Goal: Transaction & Acquisition: Purchase product/service

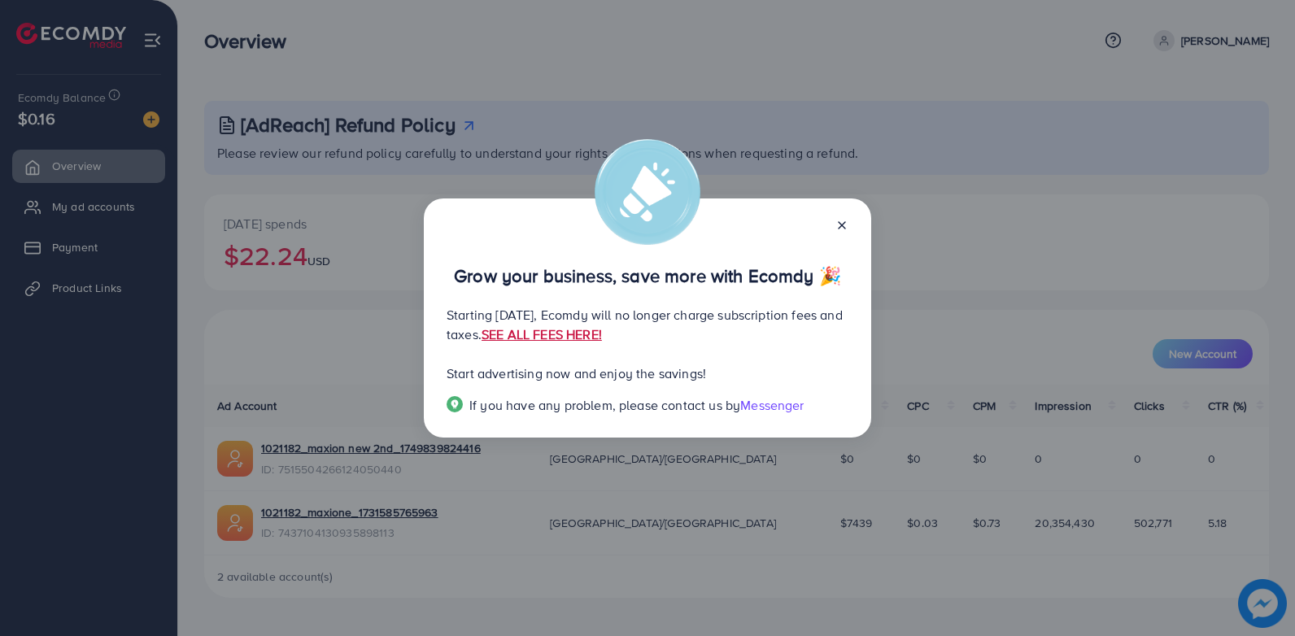
click at [602, 331] on link "SEE ALL FEES HERE!" at bounding box center [542, 334] width 120 height 18
click at [844, 224] on line at bounding box center [842, 225] width 7 height 7
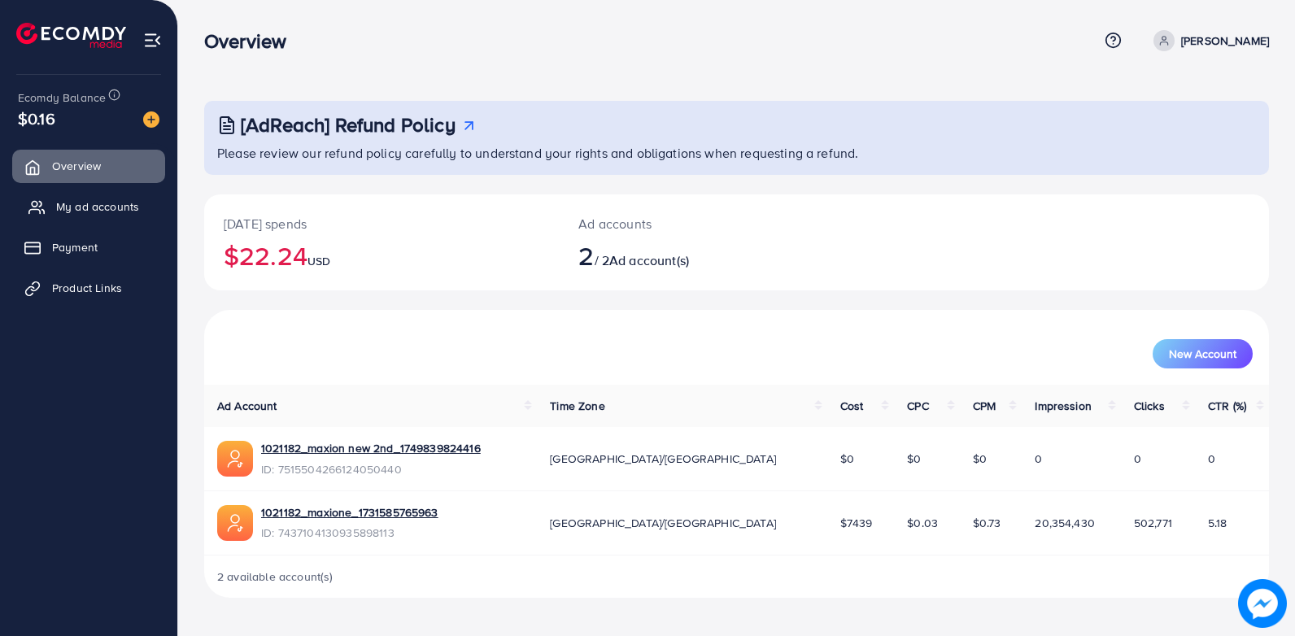
click at [119, 207] on span "My ad accounts" at bounding box center [97, 206] width 83 height 16
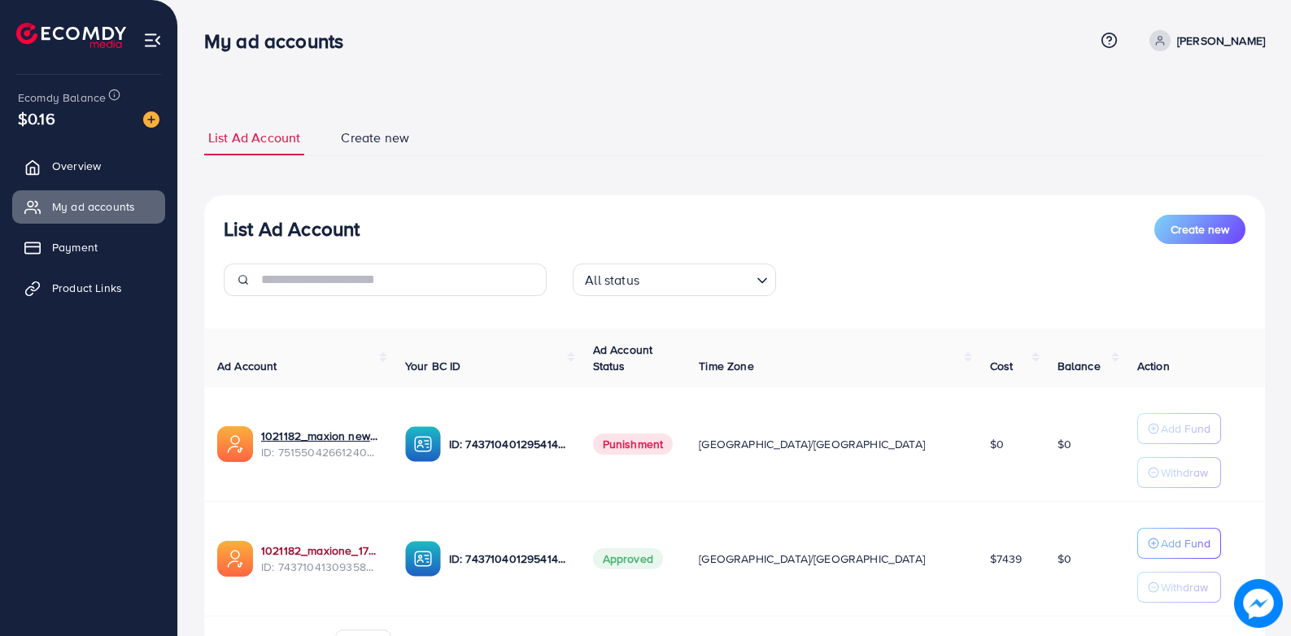
click at [379, 544] on link "1021182_maxione_1731585765963" at bounding box center [320, 551] width 118 height 16
drag, startPoint x: 98, startPoint y: 249, endPoint x: 117, endPoint y: 251, distance: 19.7
click at [98, 249] on span "Payment" at bounding box center [79, 247] width 46 height 16
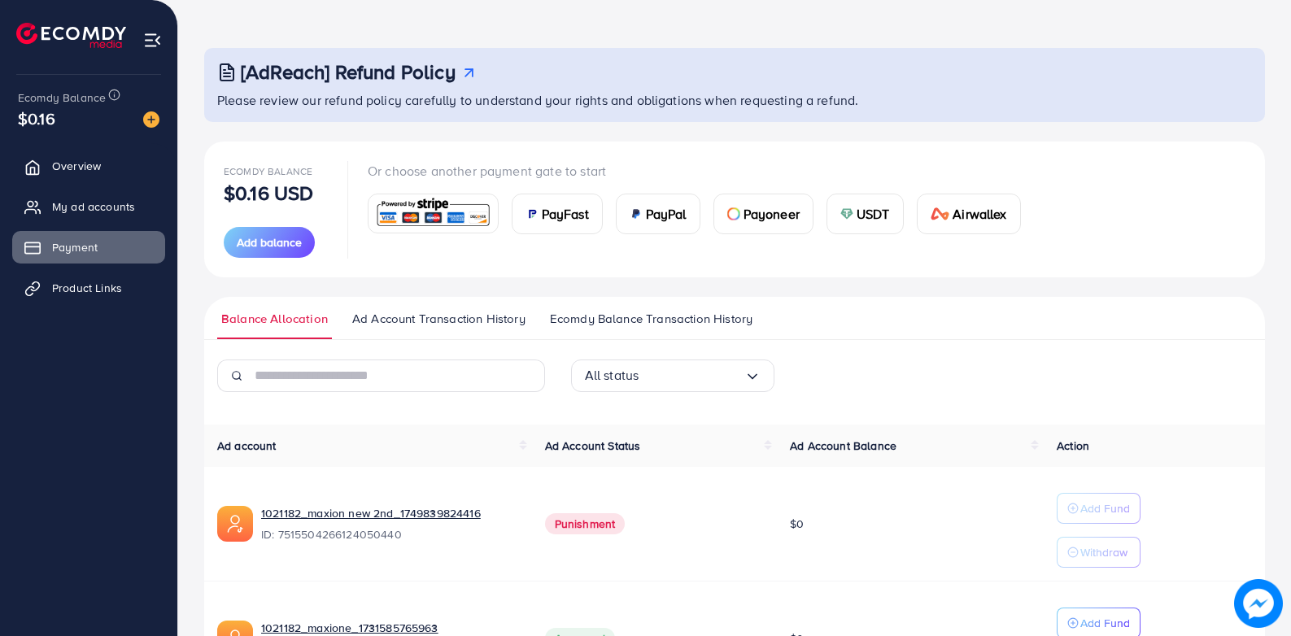
scroll to position [81, 0]
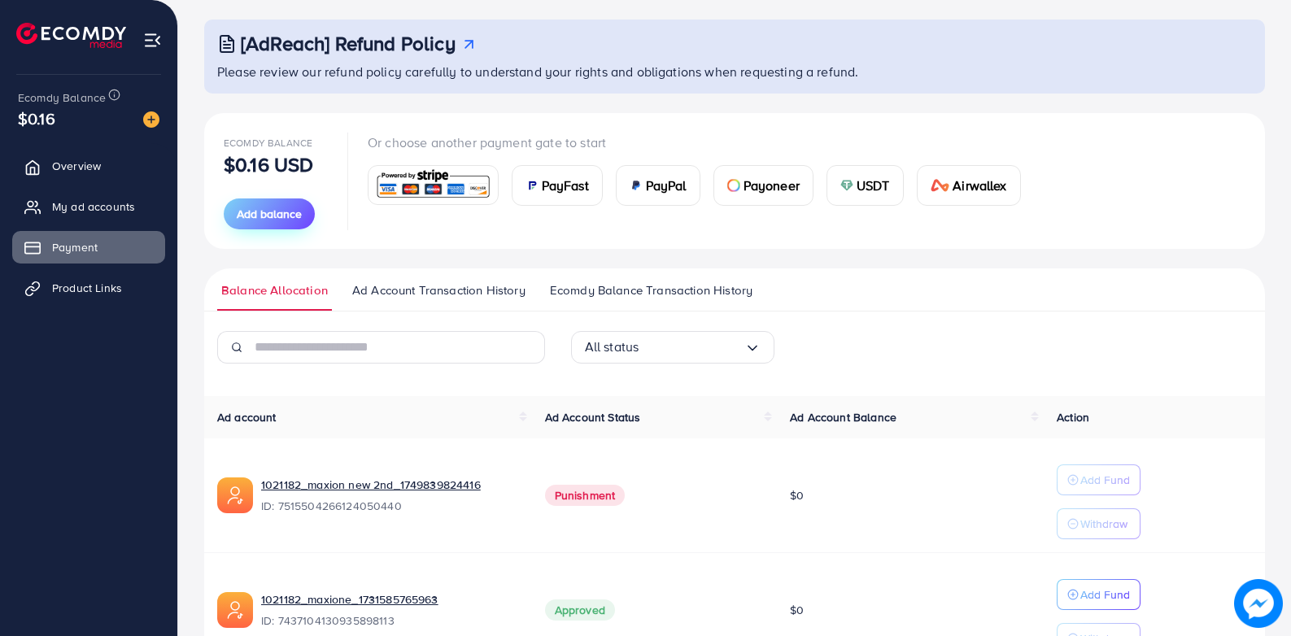
click at [278, 213] on span "Add balance" at bounding box center [269, 214] width 65 height 16
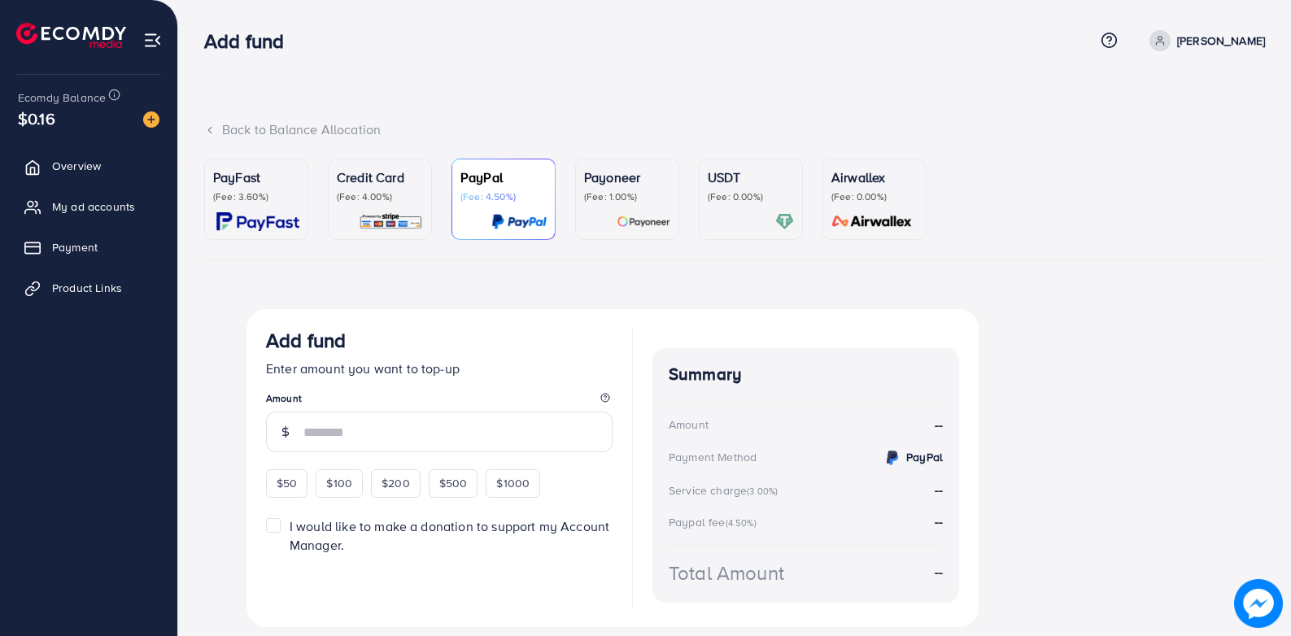
click at [252, 190] on p "(Fee: 3.60%)" at bounding box center [256, 196] width 86 height 13
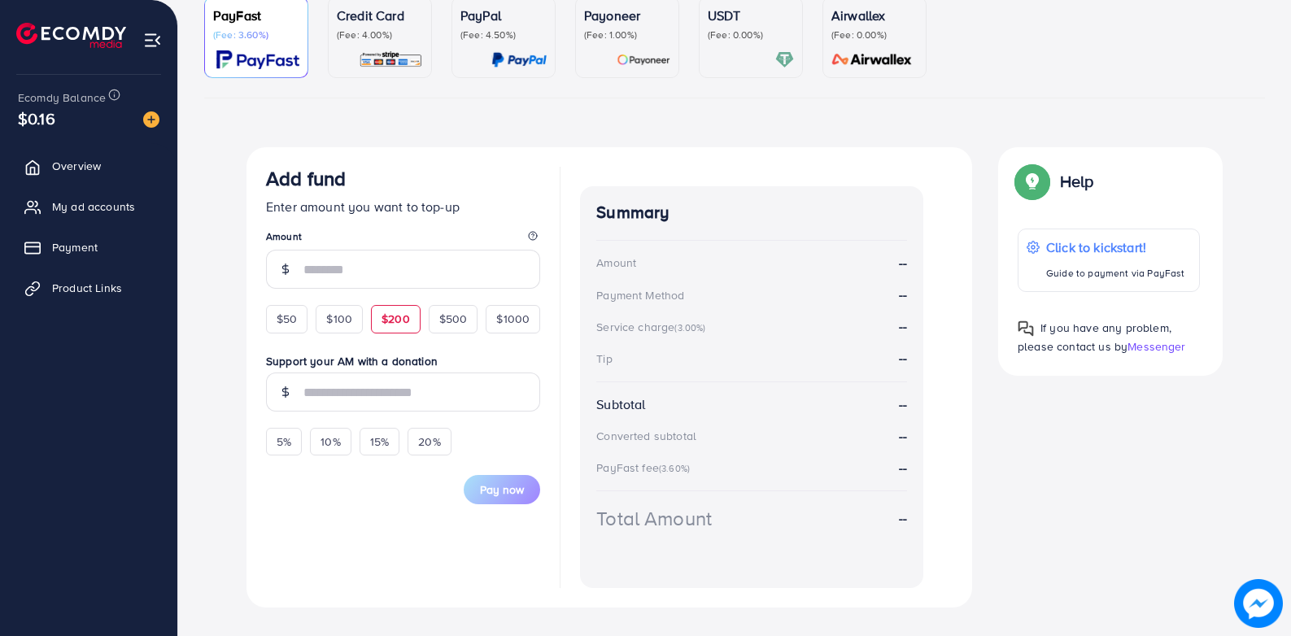
scroll to position [163, 0]
click at [301, 316] on div "$50" at bounding box center [286, 318] width 41 height 28
type input "**"
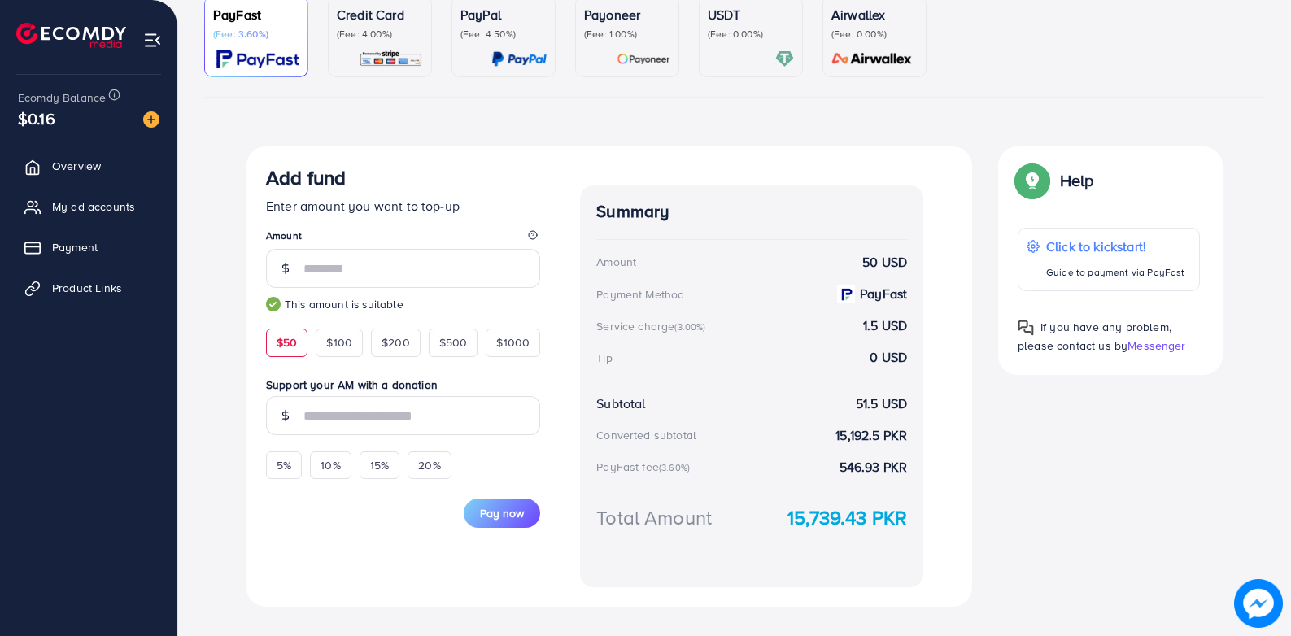
click at [752, 29] on p "(Fee: 0.00%)" at bounding box center [751, 34] width 86 height 13
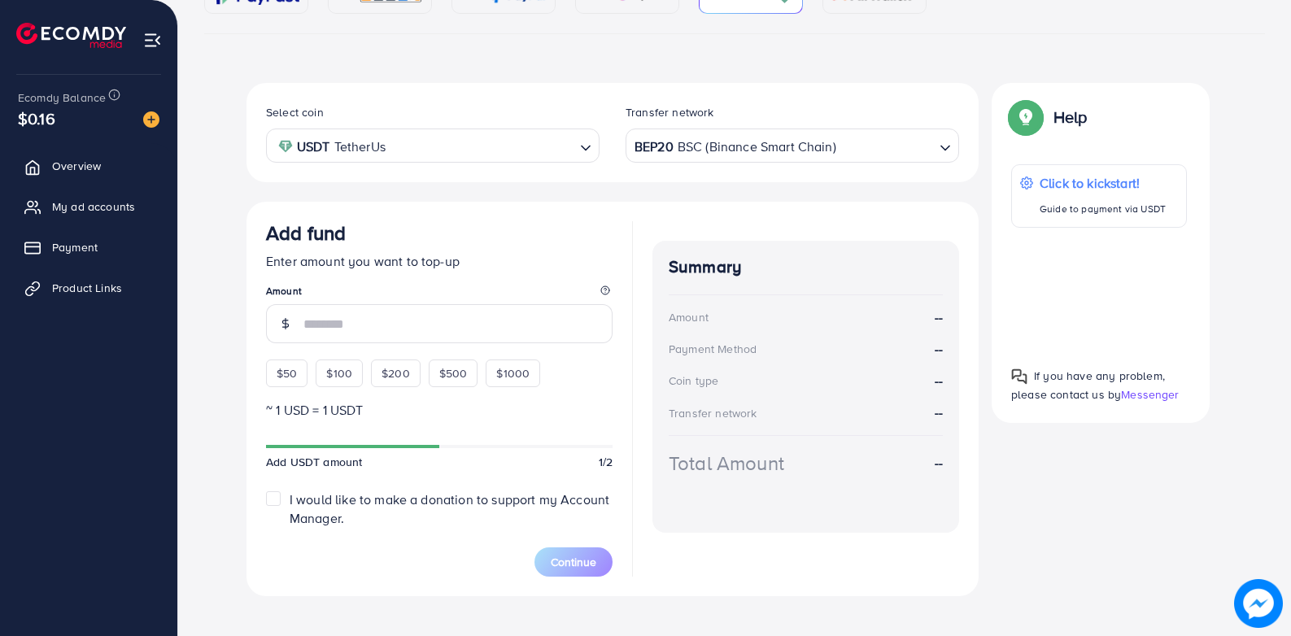
scroll to position [245, 0]
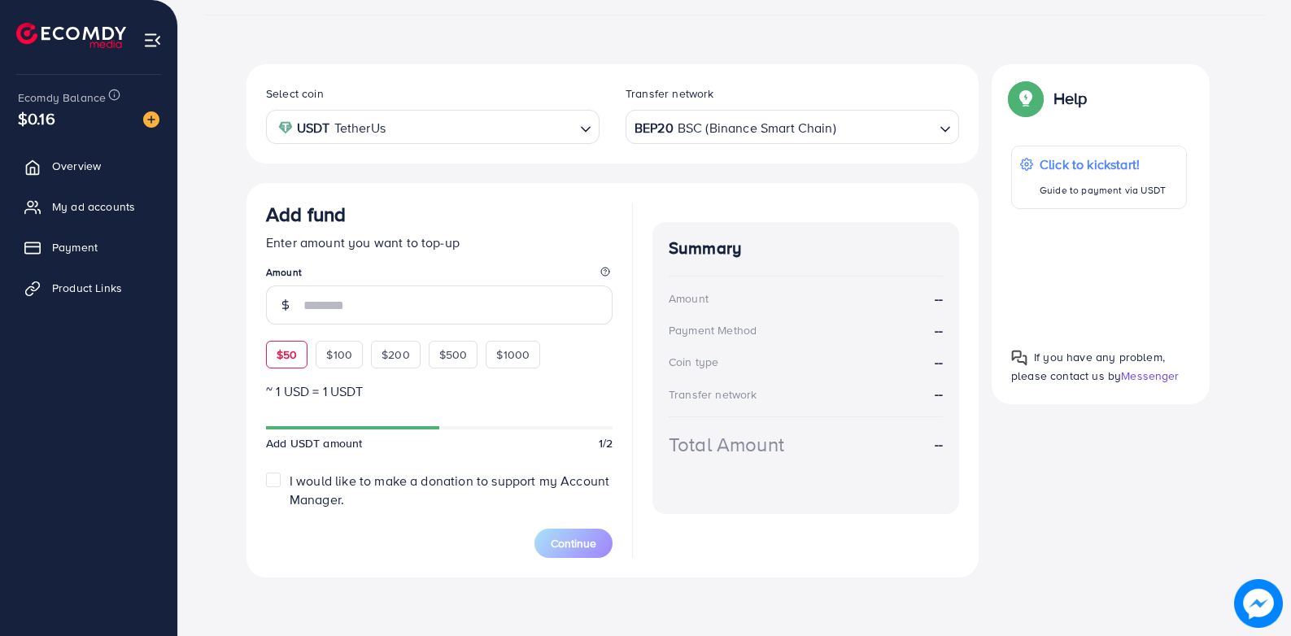
click at [288, 359] on span "$50" at bounding box center [287, 355] width 20 height 16
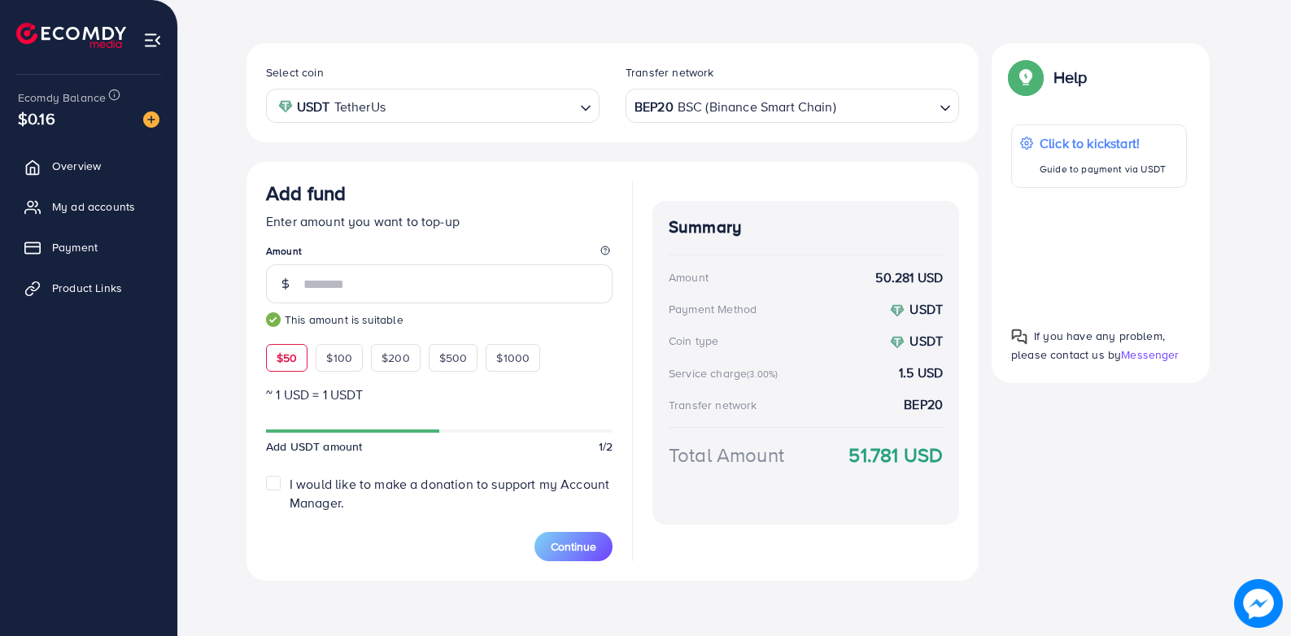
scroll to position [269, 0]
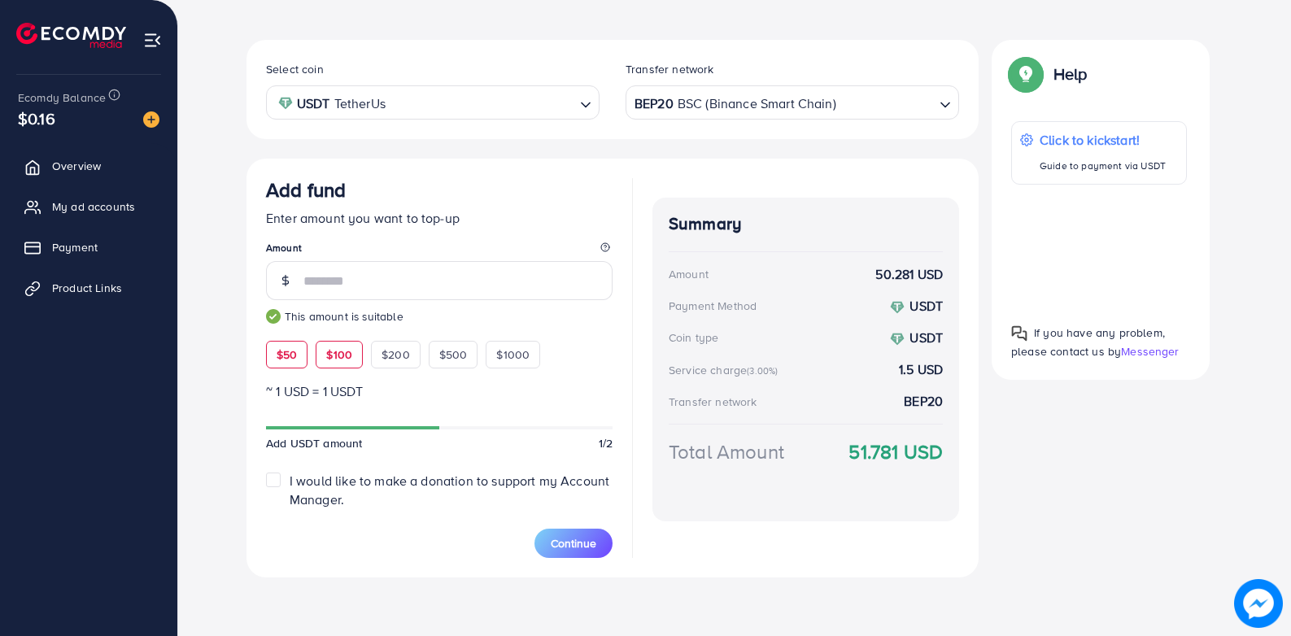
click at [332, 348] on span "$100" at bounding box center [339, 355] width 26 height 16
type input "***"
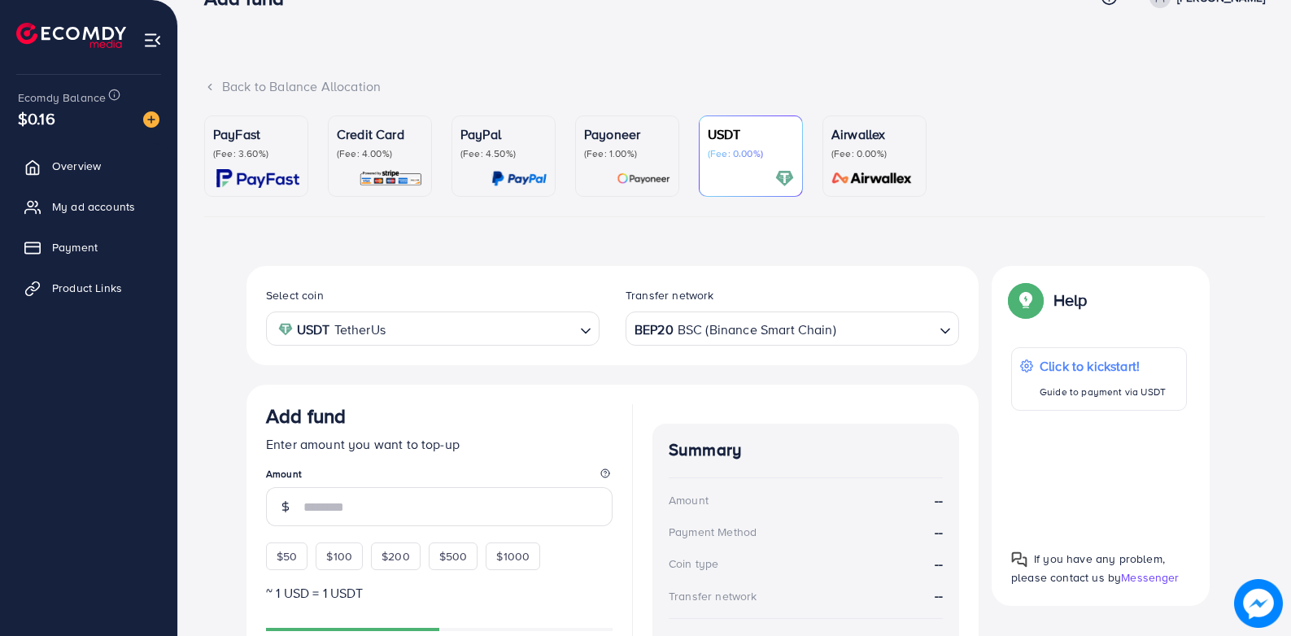
scroll to position [245, 0]
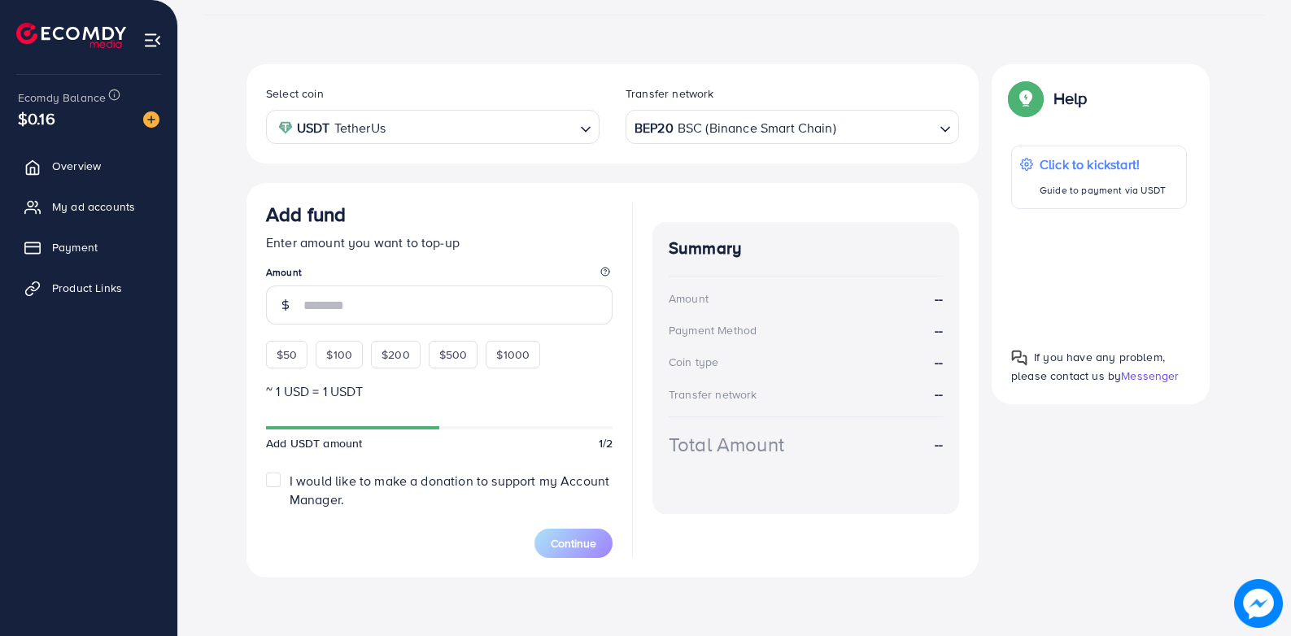
click at [335, 350] on div "Add fund Enter amount you want to top-up Amount $50 $100 $200 $500 $1000" at bounding box center [439, 286] width 347 height 166
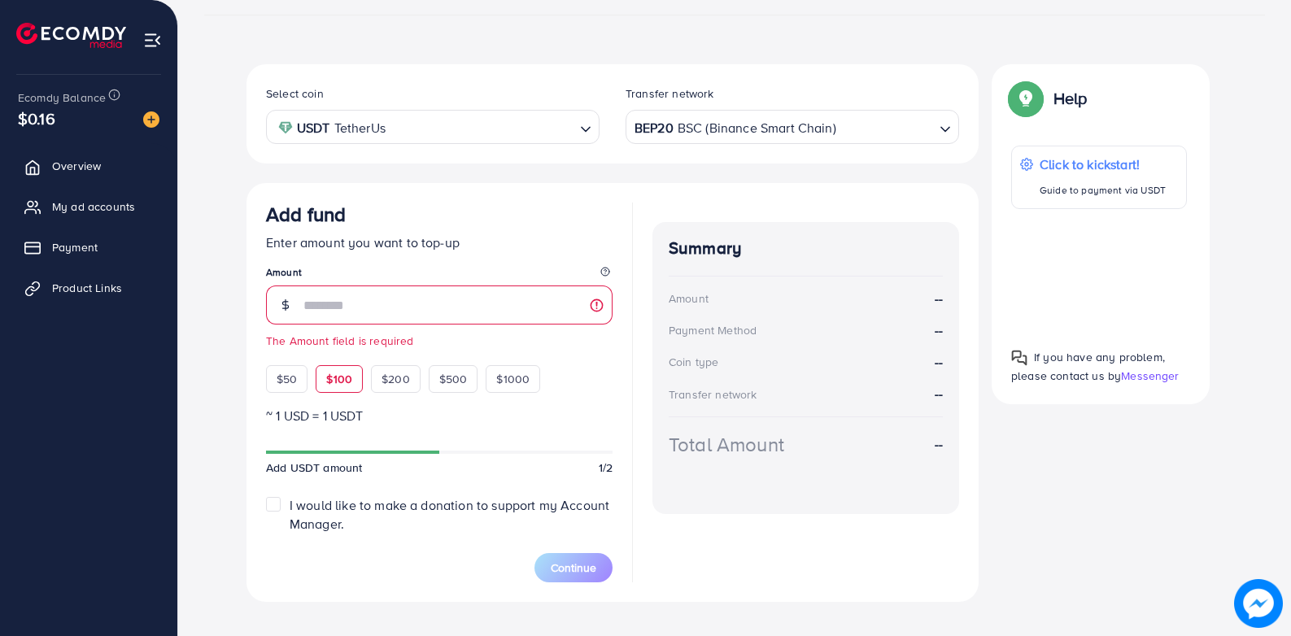
click at [338, 368] on div "$100" at bounding box center [339, 379] width 47 height 28
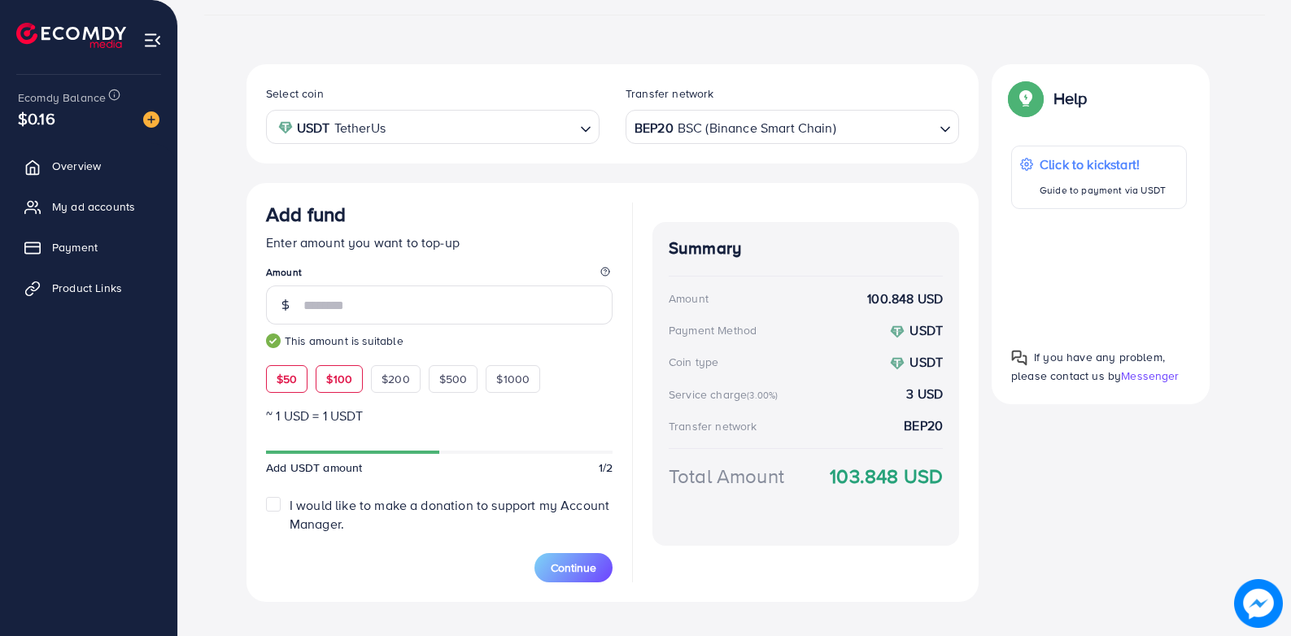
click at [290, 383] on span "$50" at bounding box center [287, 379] width 20 height 16
drag, startPoint x: 326, startPoint y: 296, endPoint x: 245, endPoint y: 304, distance: 81.7
click at [238, 312] on div "Select coin USDT TetherUs Loading... Transfer network BEP20 BSC (Binance Smart …" at bounding box center [734, 339] width 1061 height 551
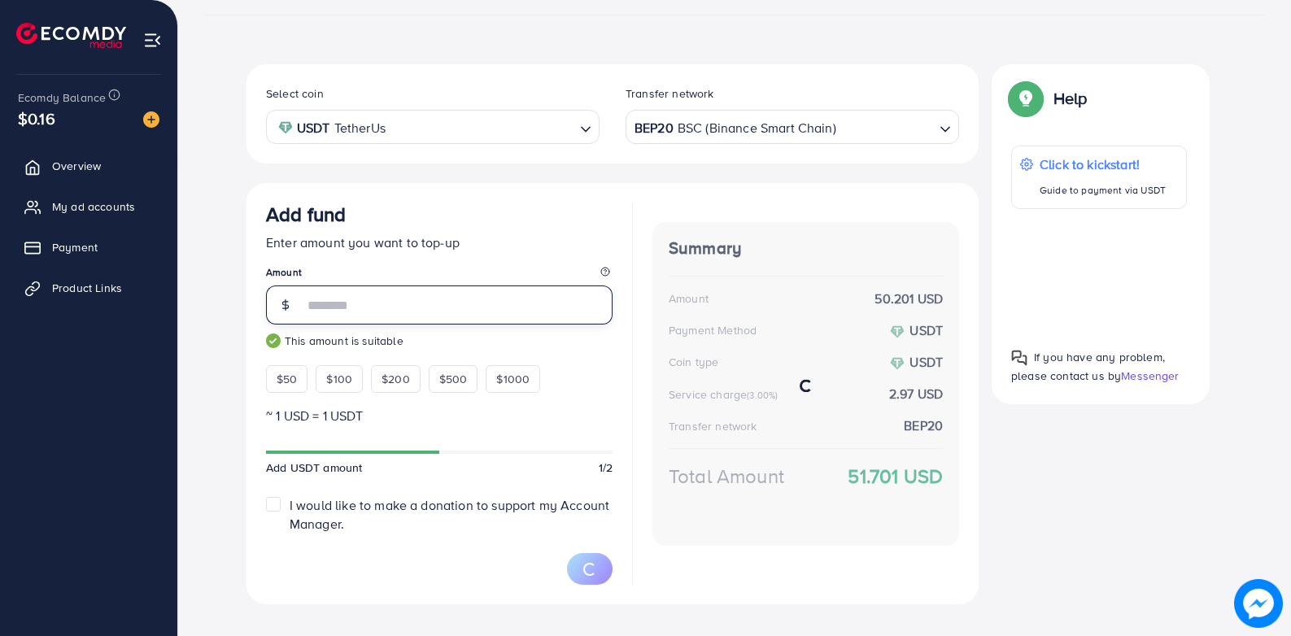
type input "**"
click at [244, 422] on div "Select coin USDT TetherUs Loading... Transfer network BEP20 BSC (Binance Smart …" at bounding box center [734, 340] width 1061 height 553
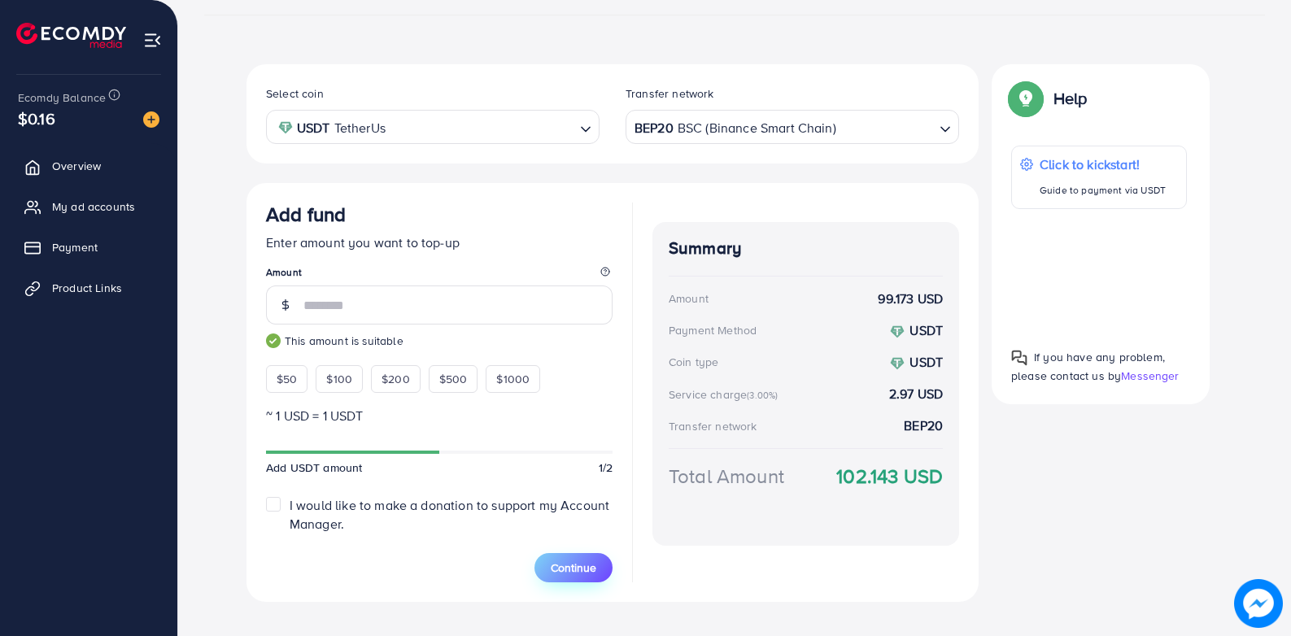
click at [570, 564] on span "Continue" at bounding box center [574, 568] width 46 height 16
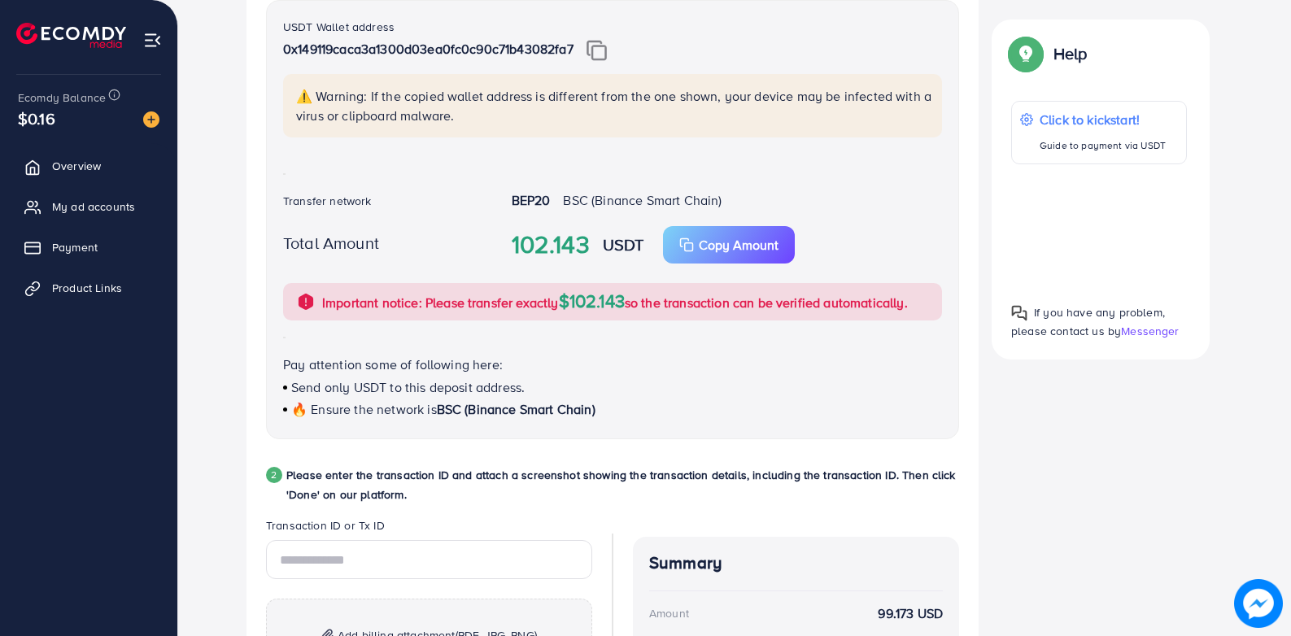
scroll to position [326, 0]
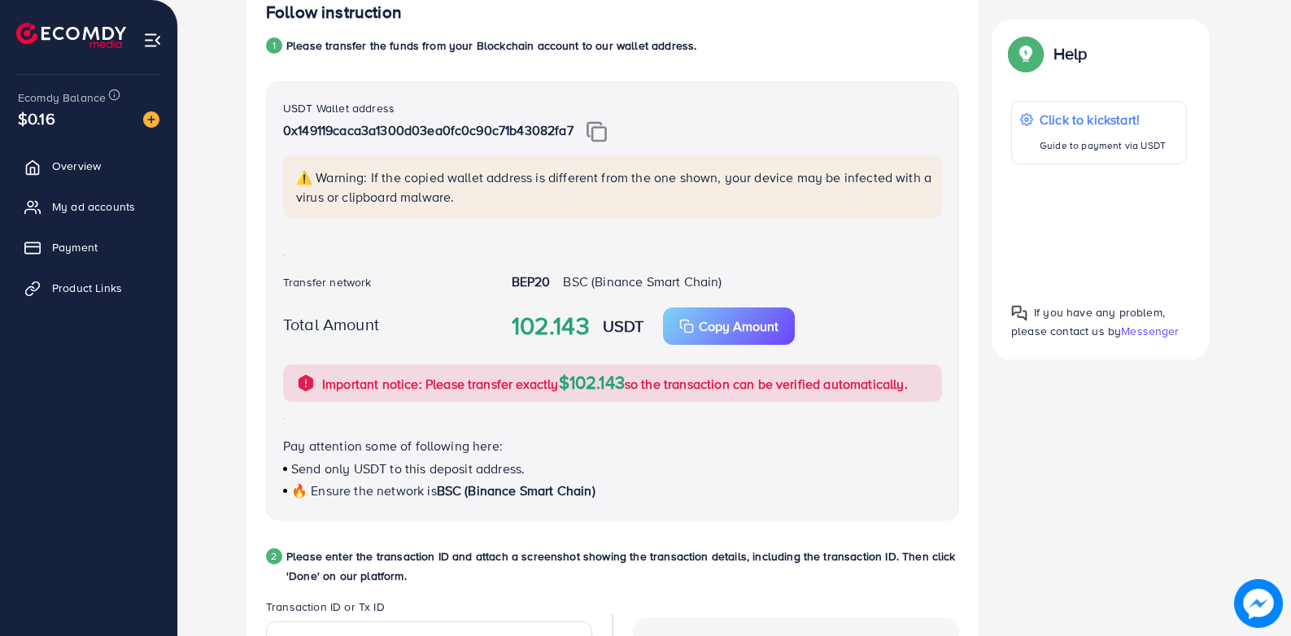
click at [602, 133] on img at bounding box center [596, 131] width 20 height 21
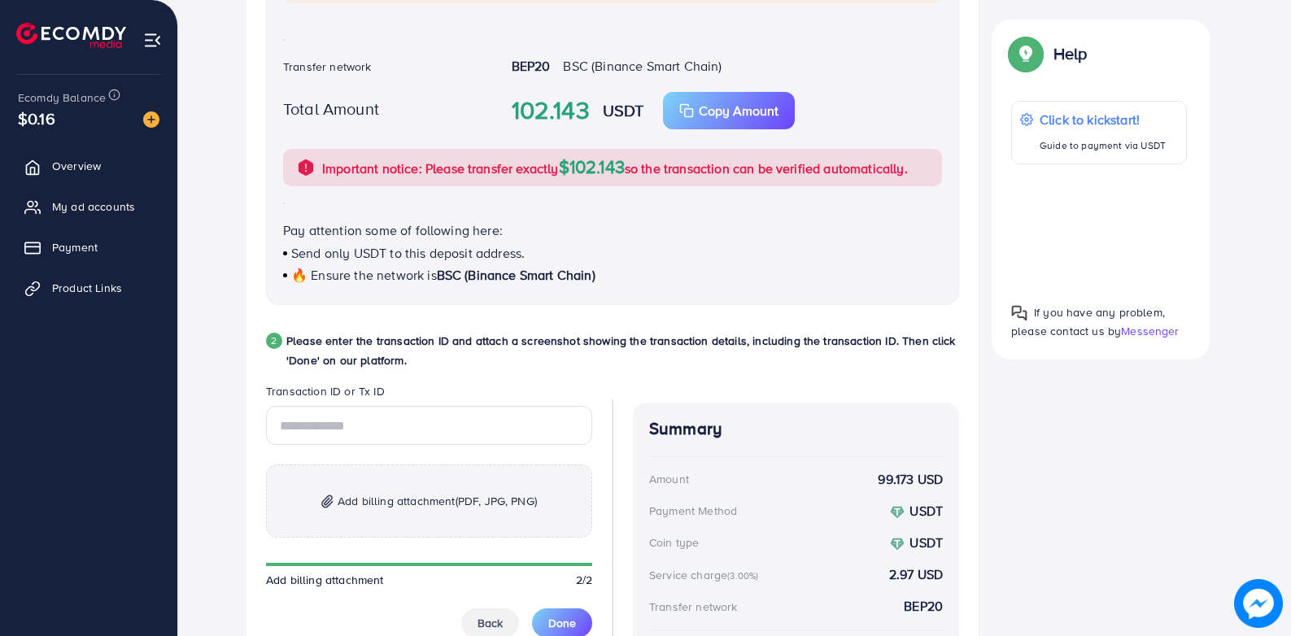
scroll to position [652, 0]
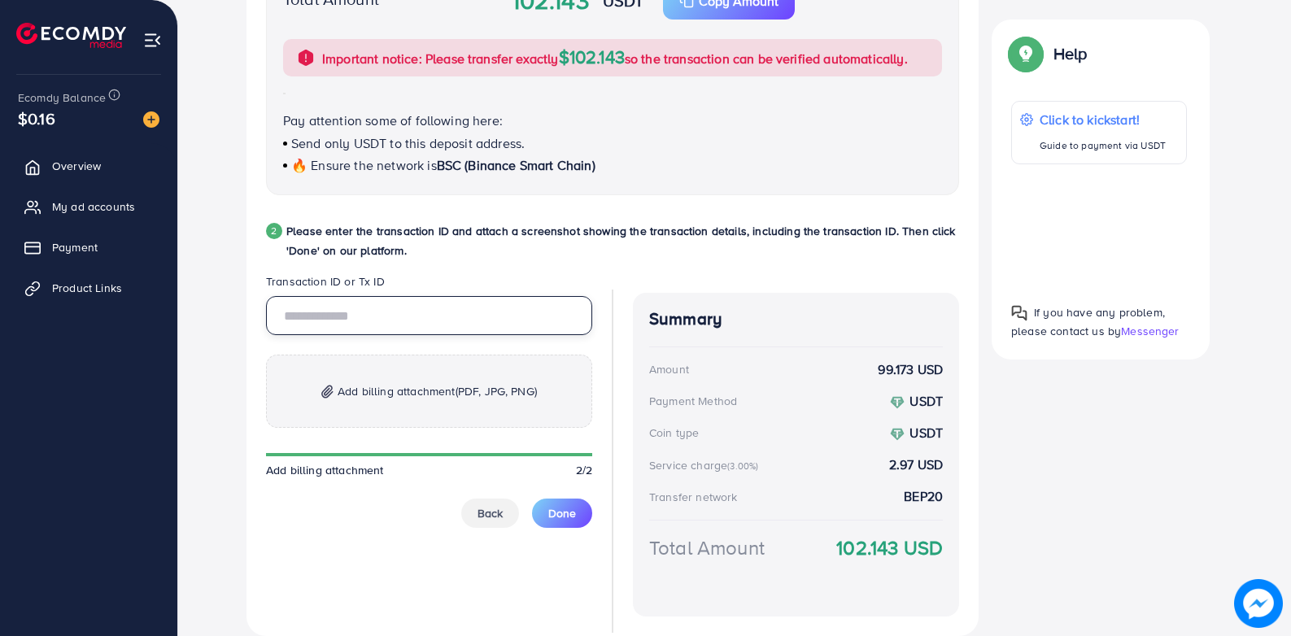
click at [420, 324] on input "text" at bounding box center [429, 315] width 326 height 39
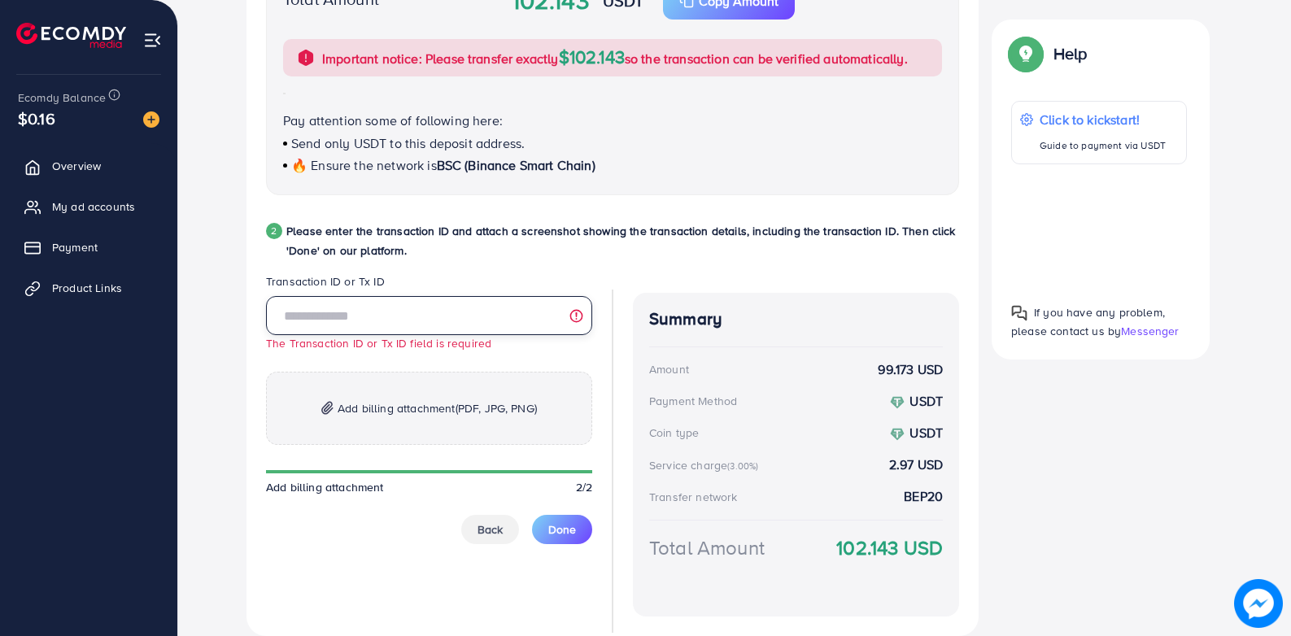
click at [469, 321] on input "text" at bounding box center [429, 315] width 326 height 39
paste input "**********"
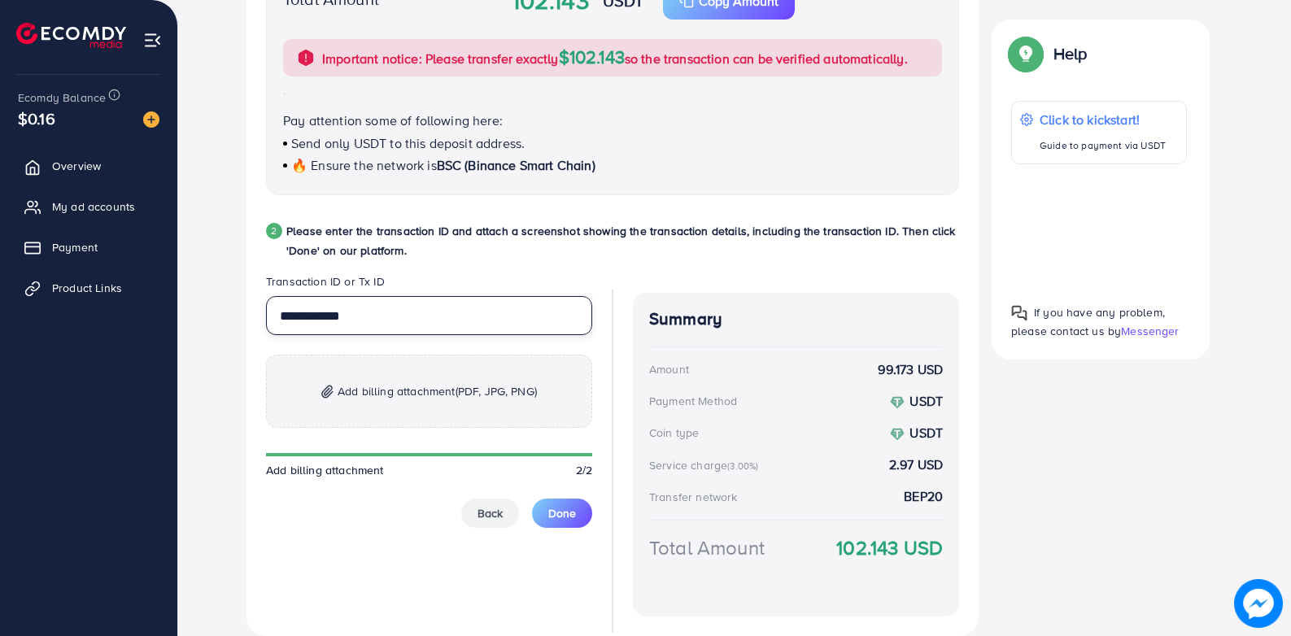
type input "**********"
click at [437, 390] on span "Add billing attachment (PDF, JPG, PNG)" at bounding box center [437, 391] width 199 height 20
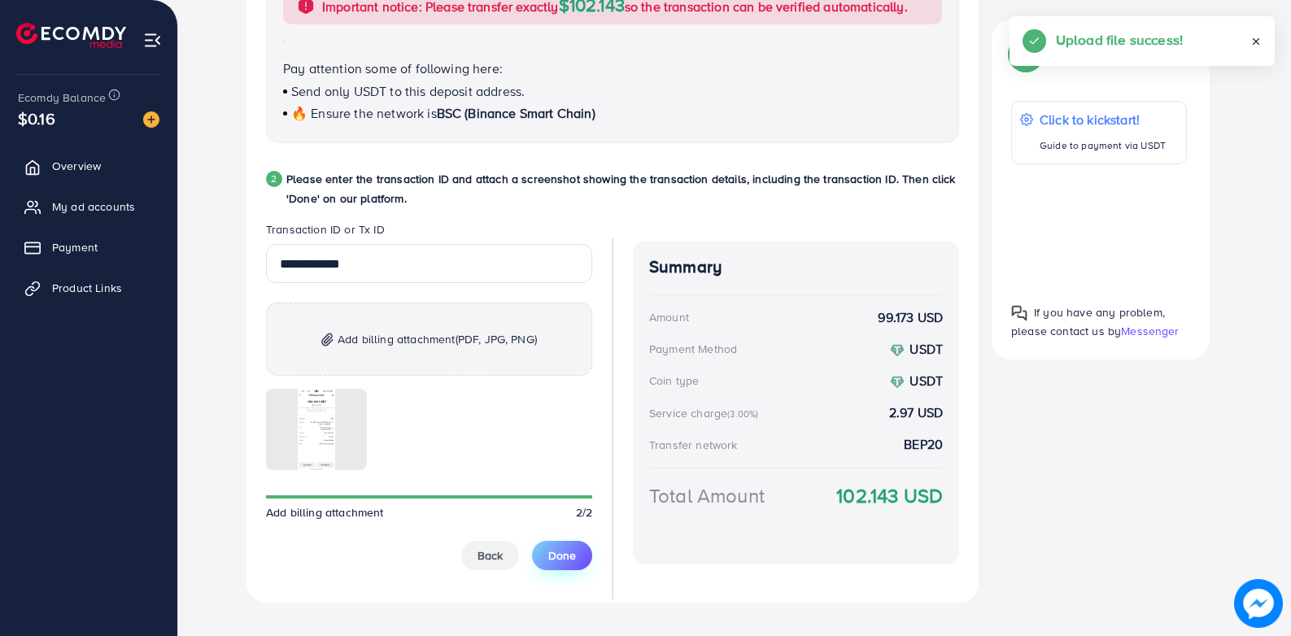
scroll to position [729, 0]
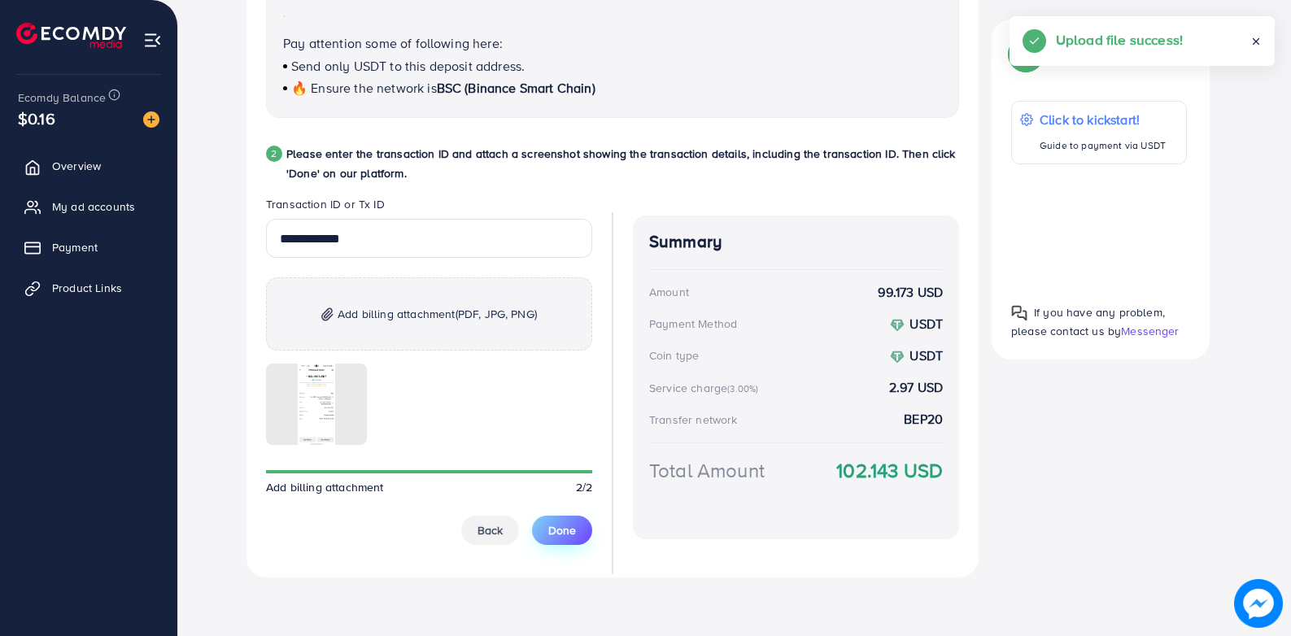
click at [574, 521] on button "Done" at bounding box center [562, 530] width 60 height 29
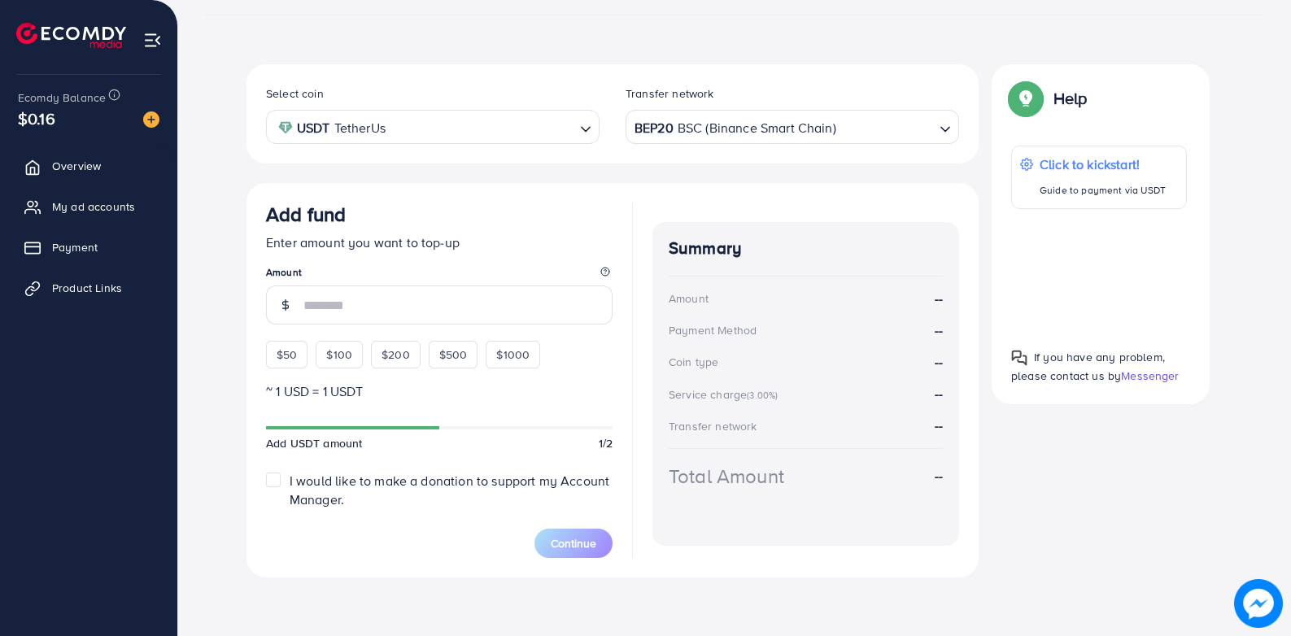
scroll to position [245, 0]
click at [88, 248] on span "Payment" at bounding box center [79, 247] width 46 height 16
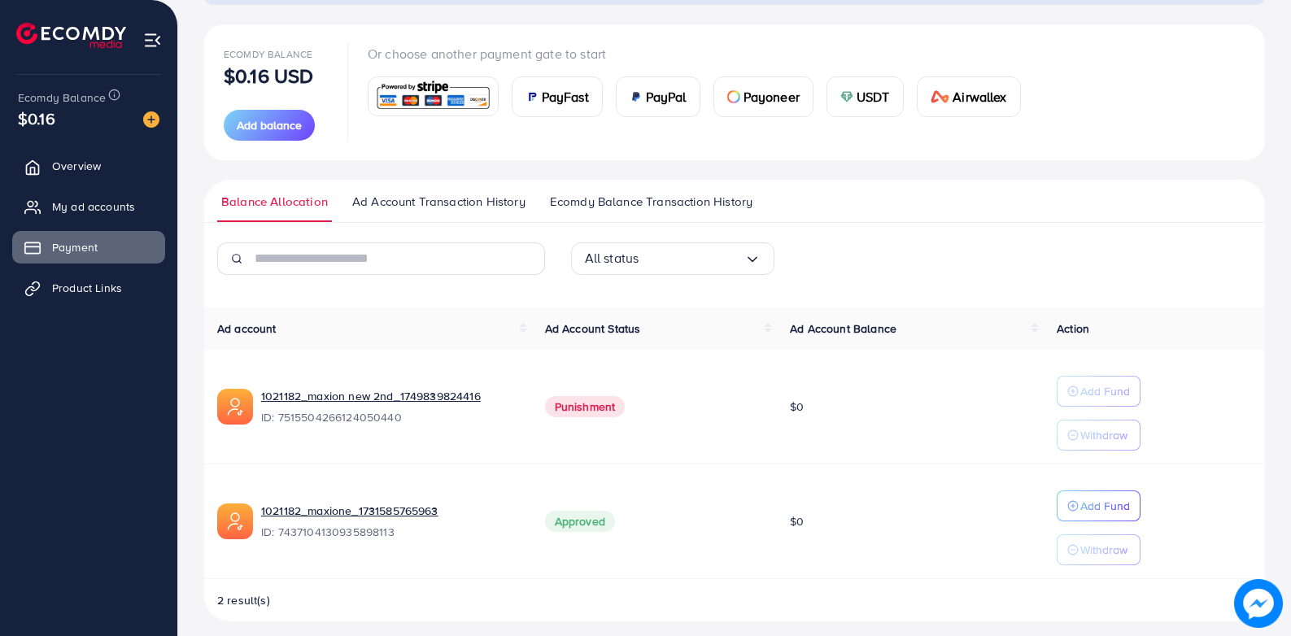
scroll to position [181, 0]
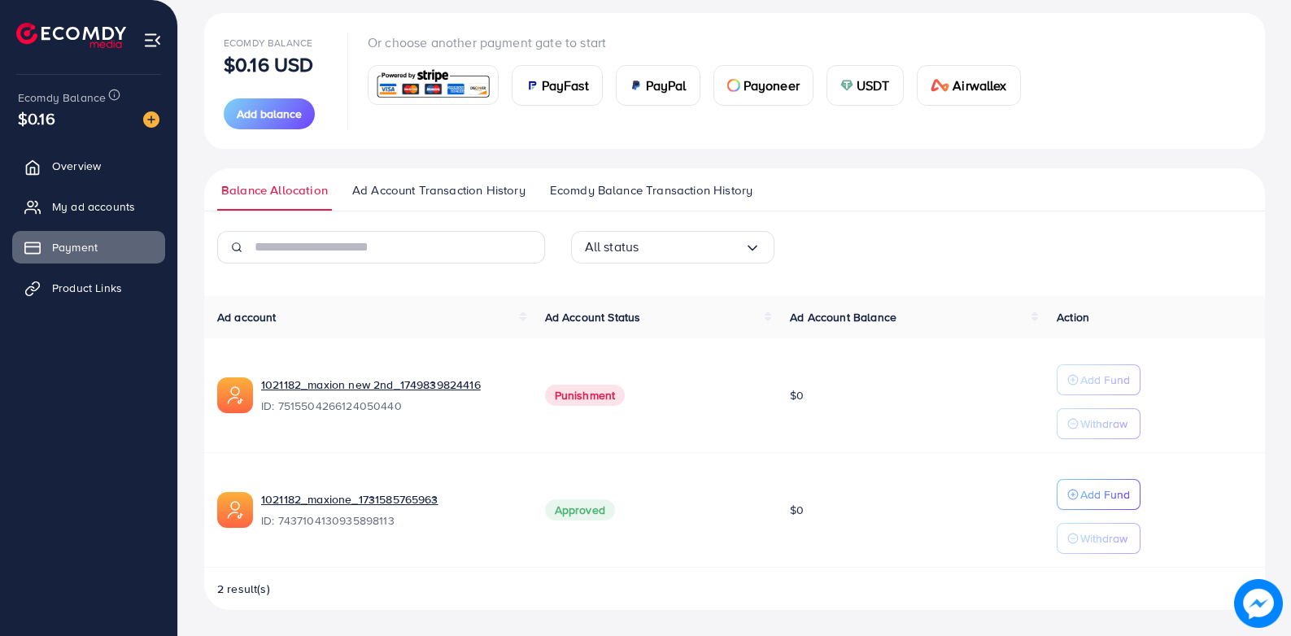
click at [668, 199] on link "Ecomdy Balance Transaction History" at bounding box center [651, 195] width 211 height 29
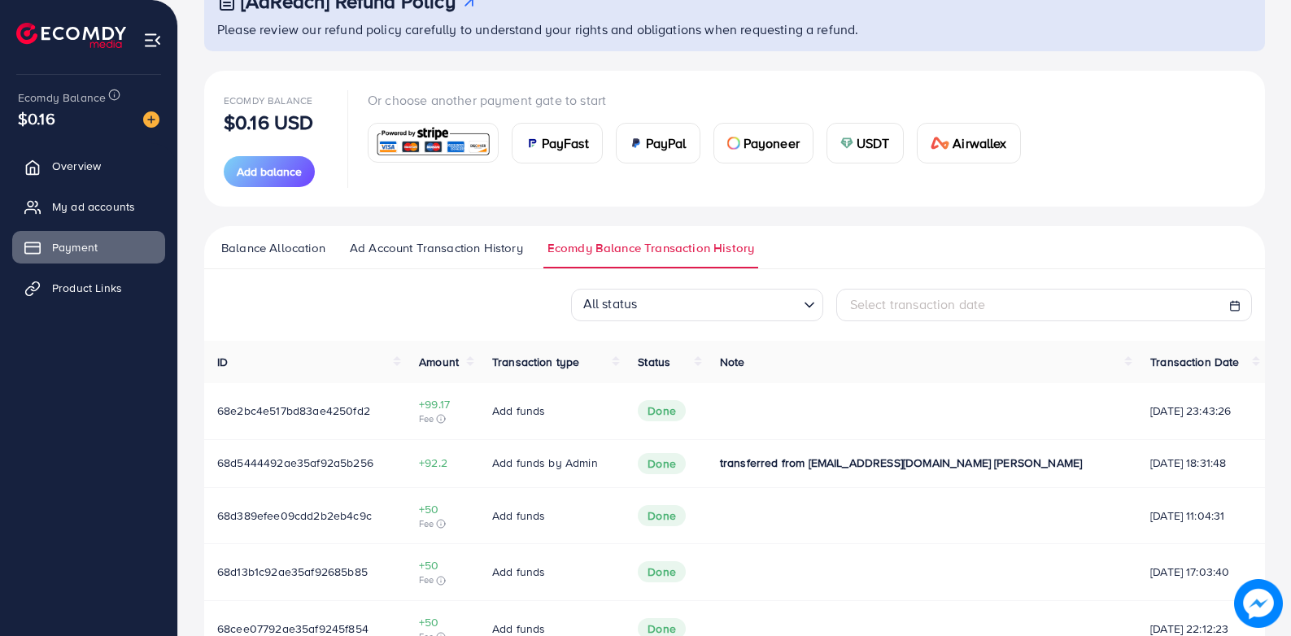
scroll to position [163, 0]
